Goal: Find specific page/section: Find specific page/section

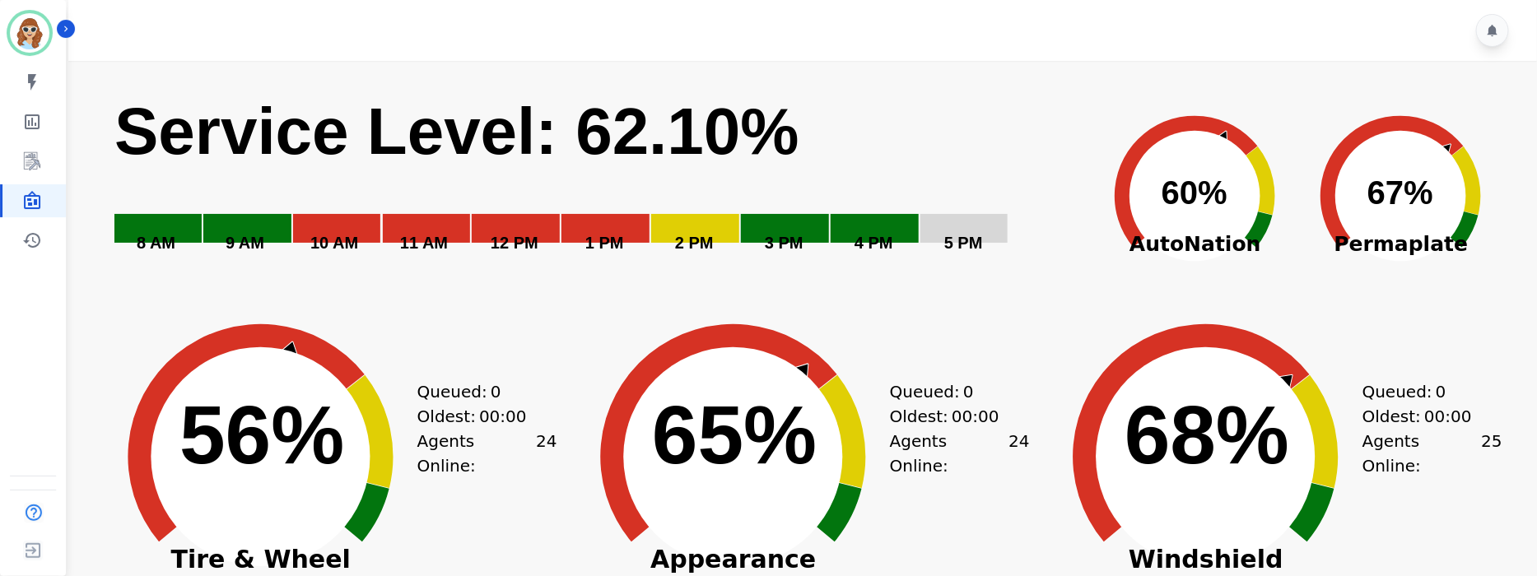
drag, startPoint x: 1451, startPoint y: 349, endPoint x: 1441, endPoint y: 349, distance: 9.9
click at [1450, 349] on div "Queued: 0 Oldest: 00:00 Agents Online: 25" at bounding box center [1433, 483] width 140 height 329
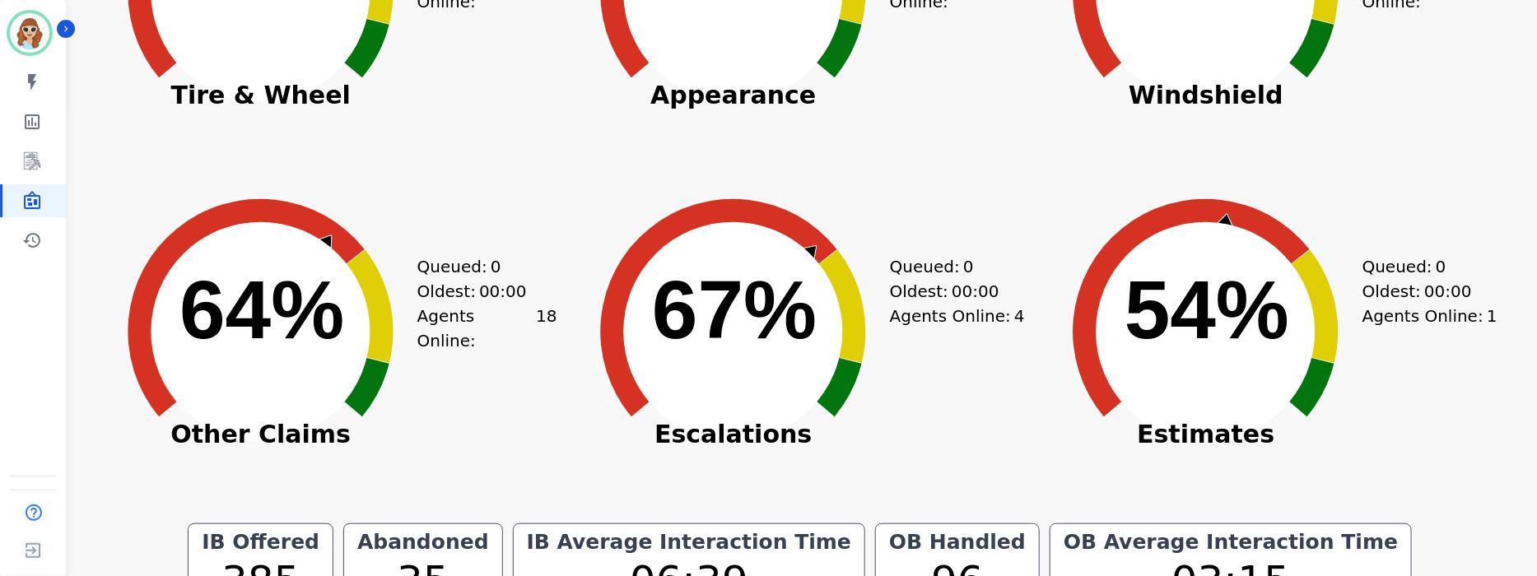
scroll to position [494, 0]
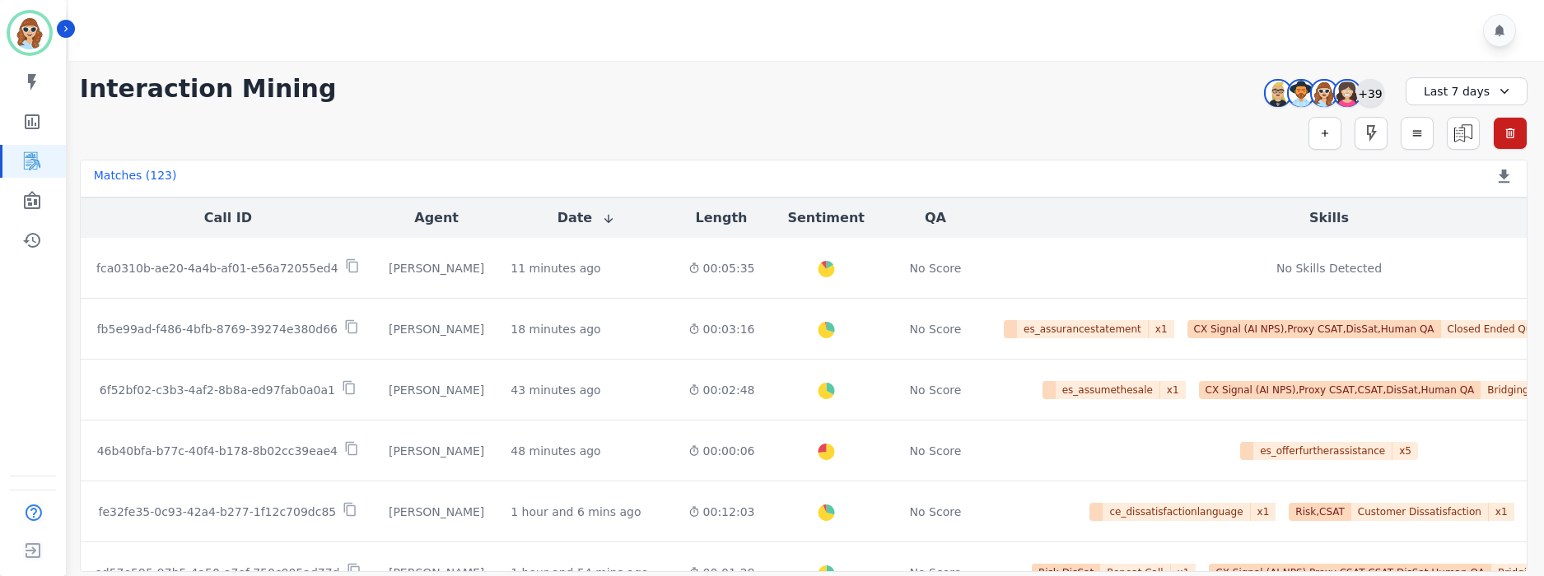
click at [1376, 89] on div "+39" at bounding box center [1370, 93] width 28 height 28
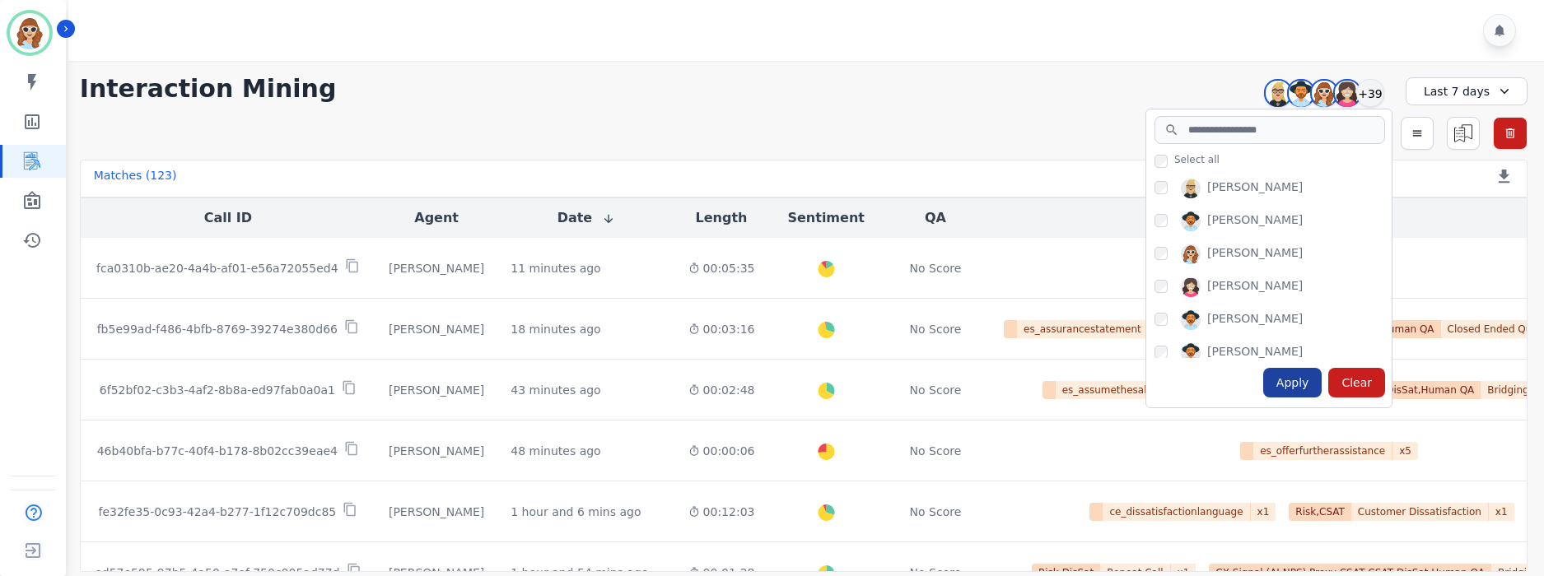
click at [1292, 390] on div "Apply" at bounding box center [1292, 383] width 59 height 30
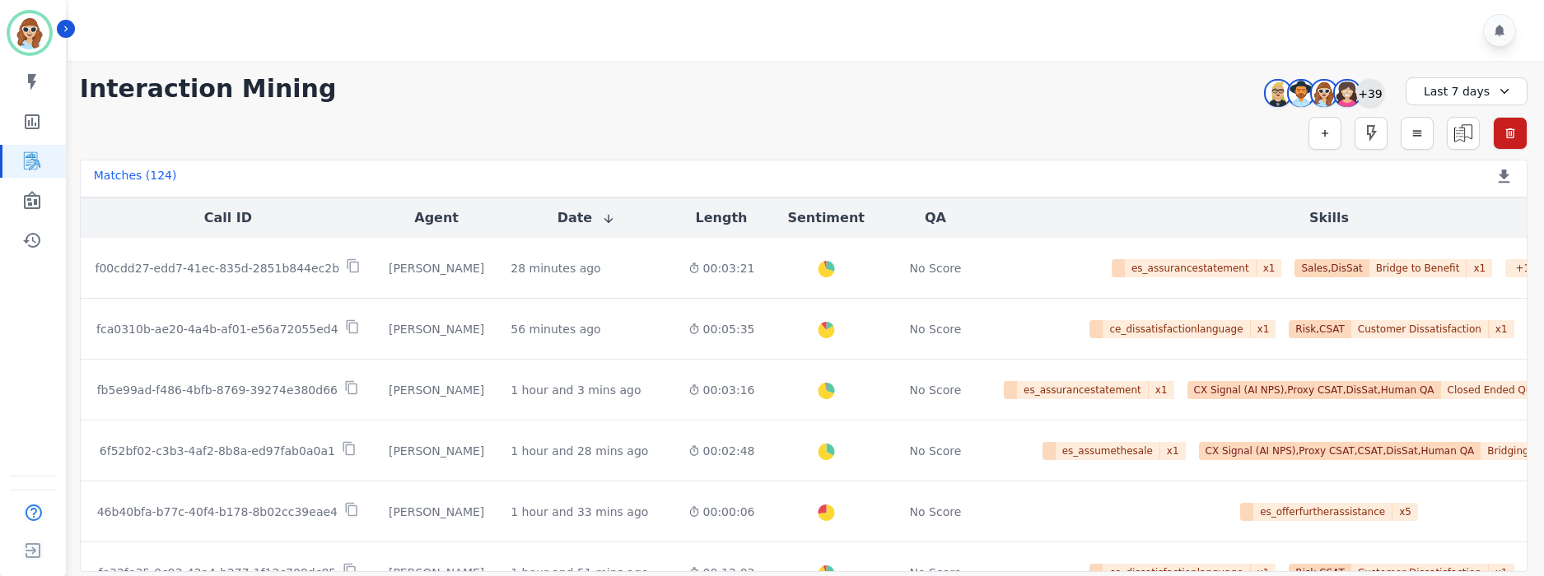
click at [1371, 97] on div "+39" at bounding box center [1370, 93] width 28 height 28
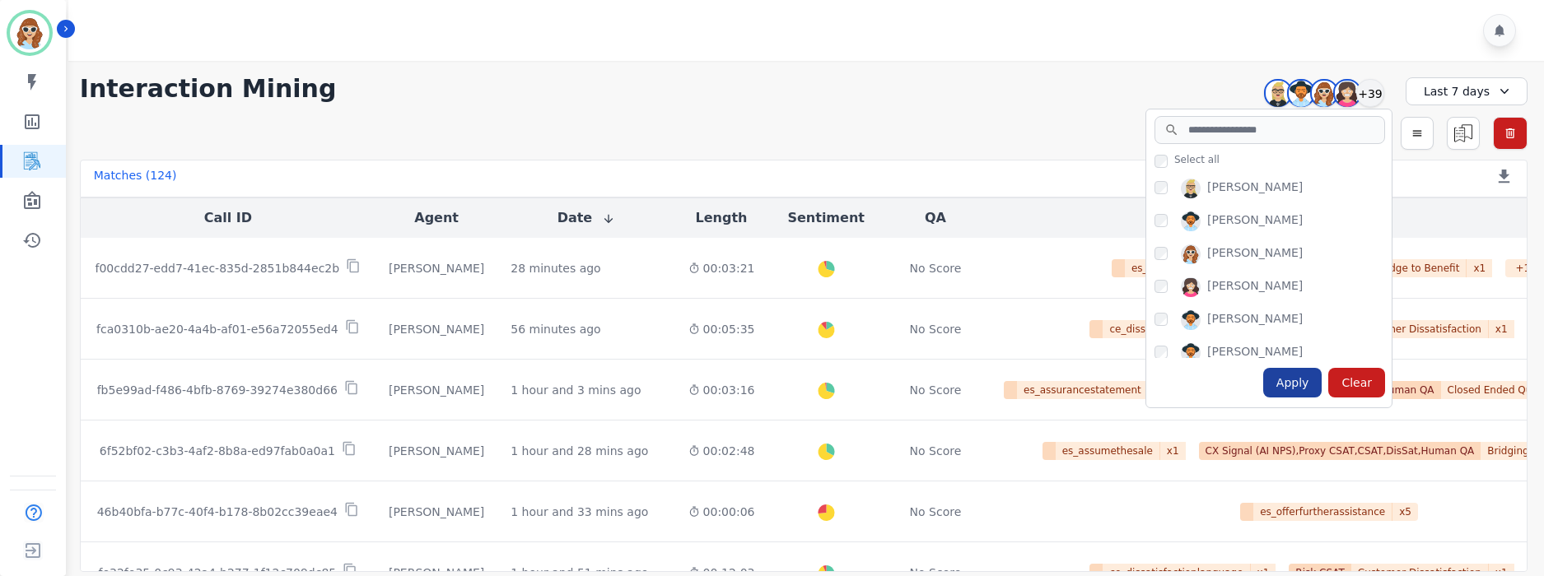
click at [1297, 384] on div "Apply" at bounding box center [1292, 383] width 59 height 30
